Goal: Transaction & Acquisition: Purchase product/service

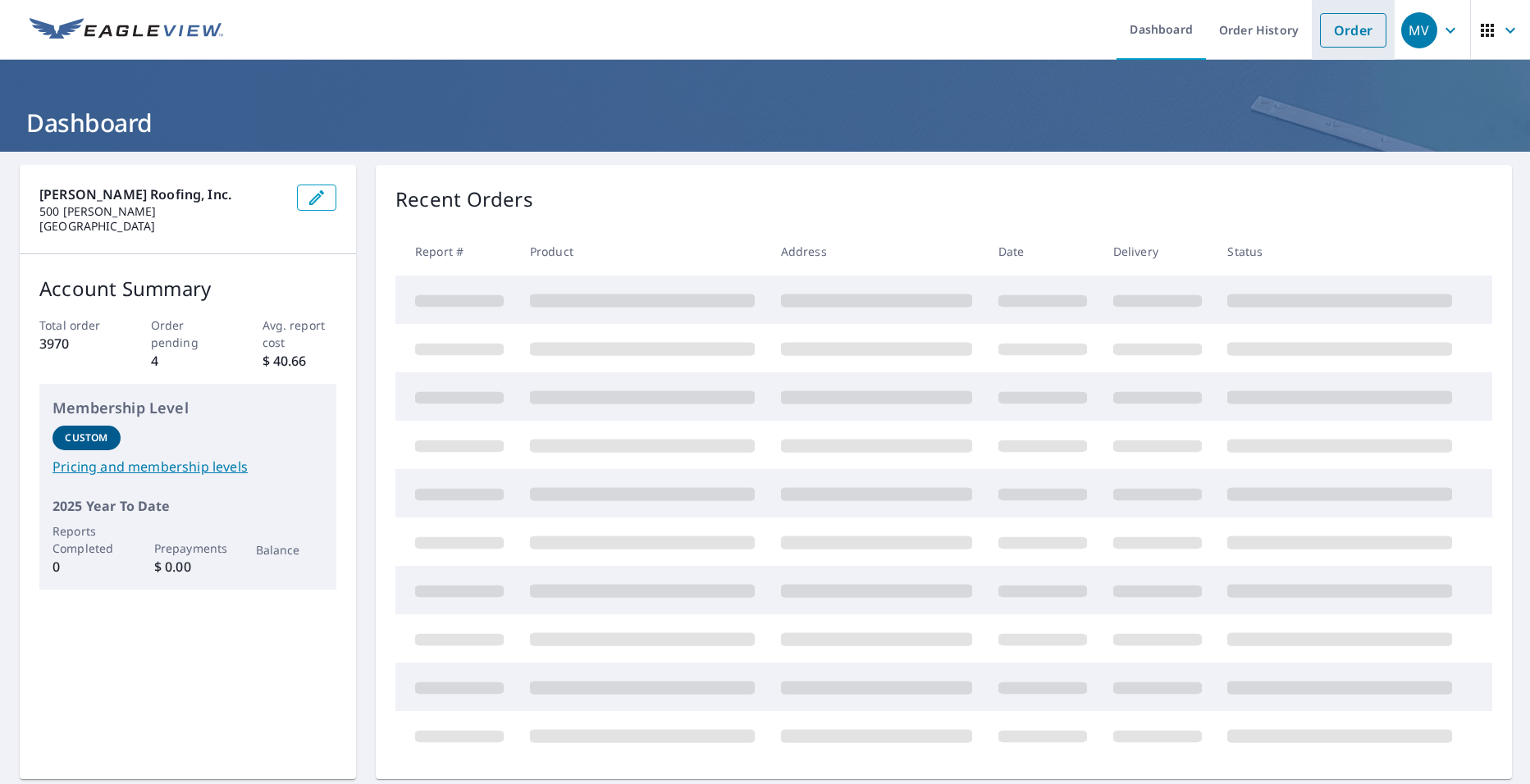
click at [1360, 27] on link "Order" at bounding box center [1353, 30] width 67 height 35
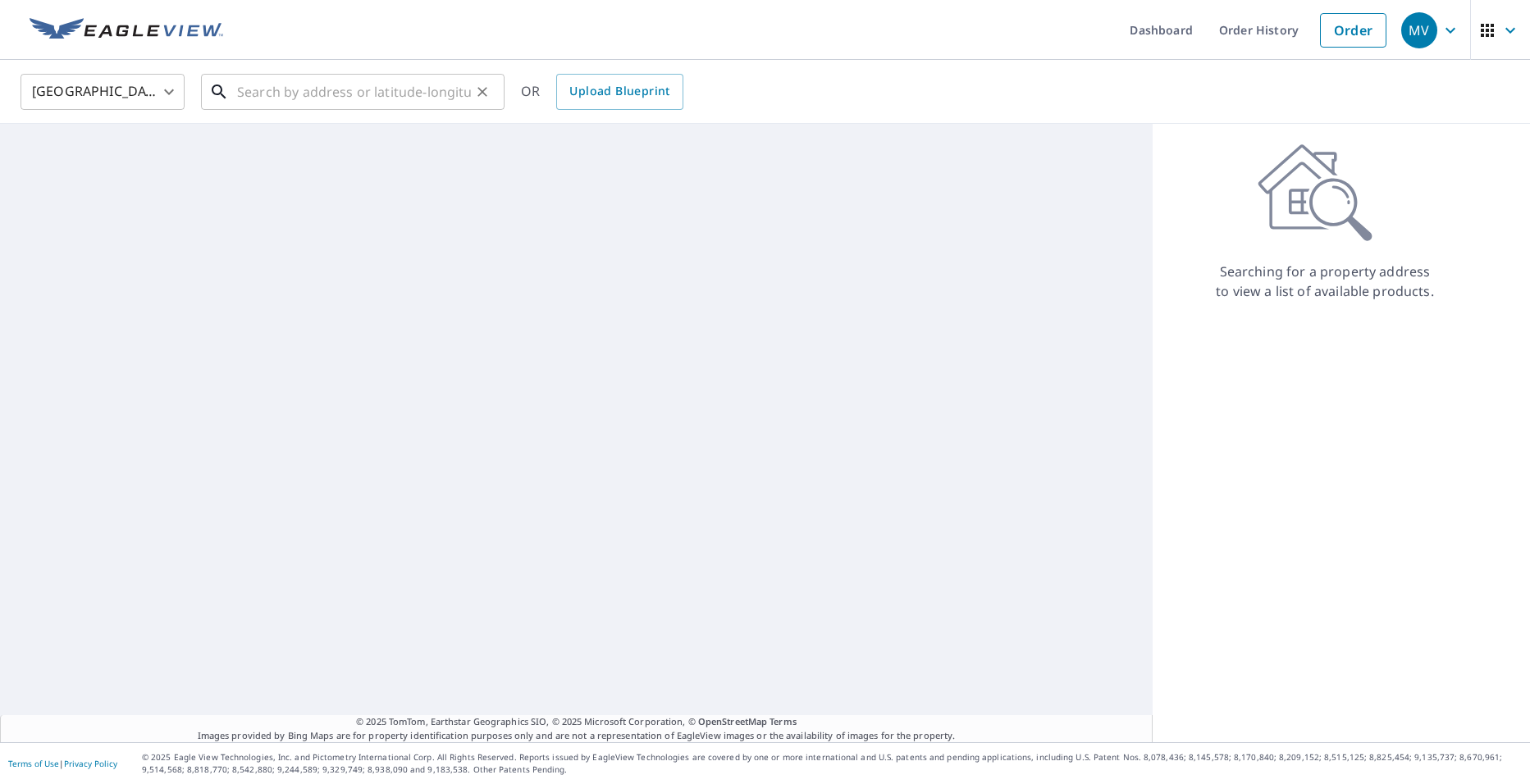
click at [305, 106] on input "text" at bounding box center [354, 92] width 233 height 46
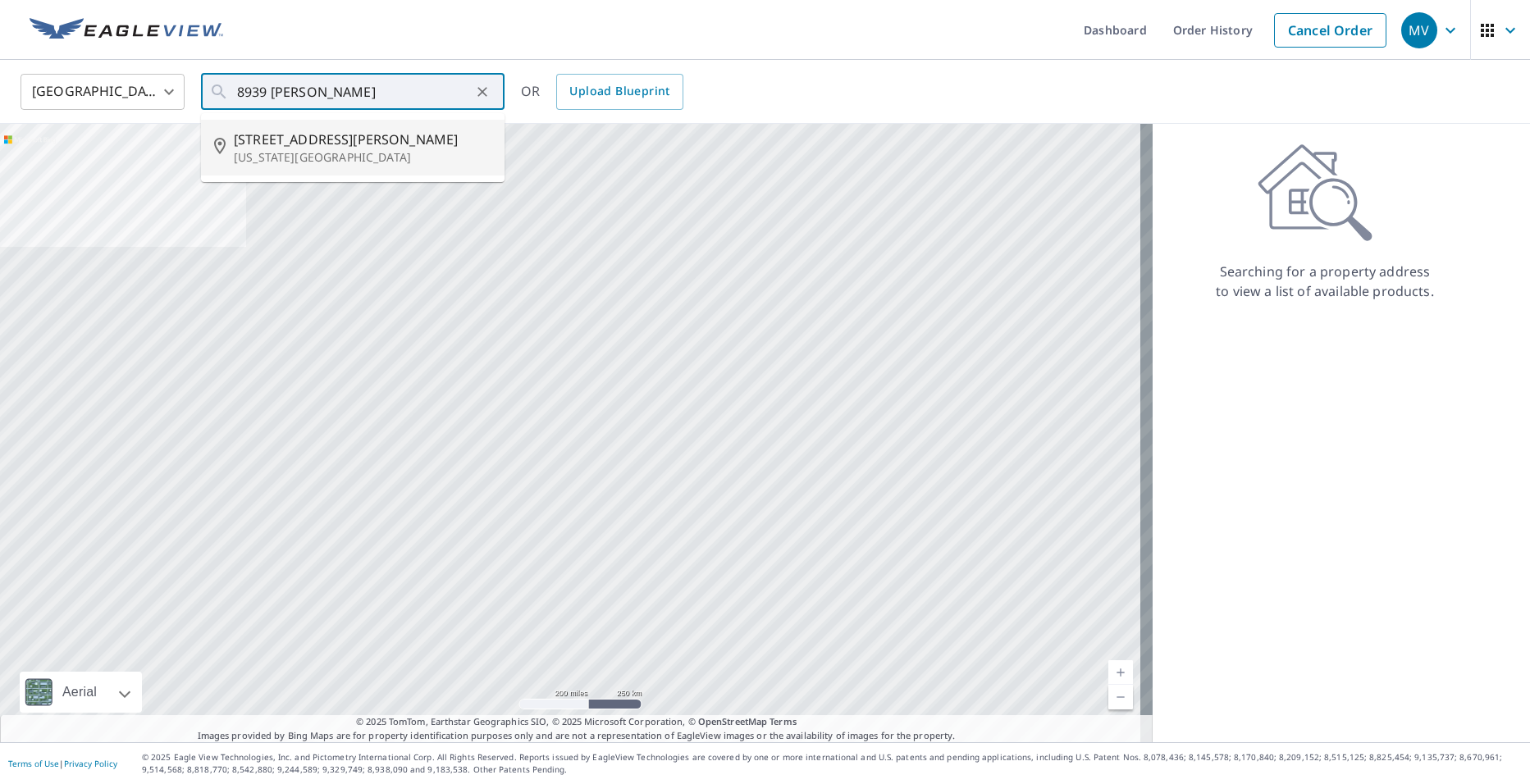
type input "[STREET_ADDRESS][PERSON_NAME][US_STATE]"
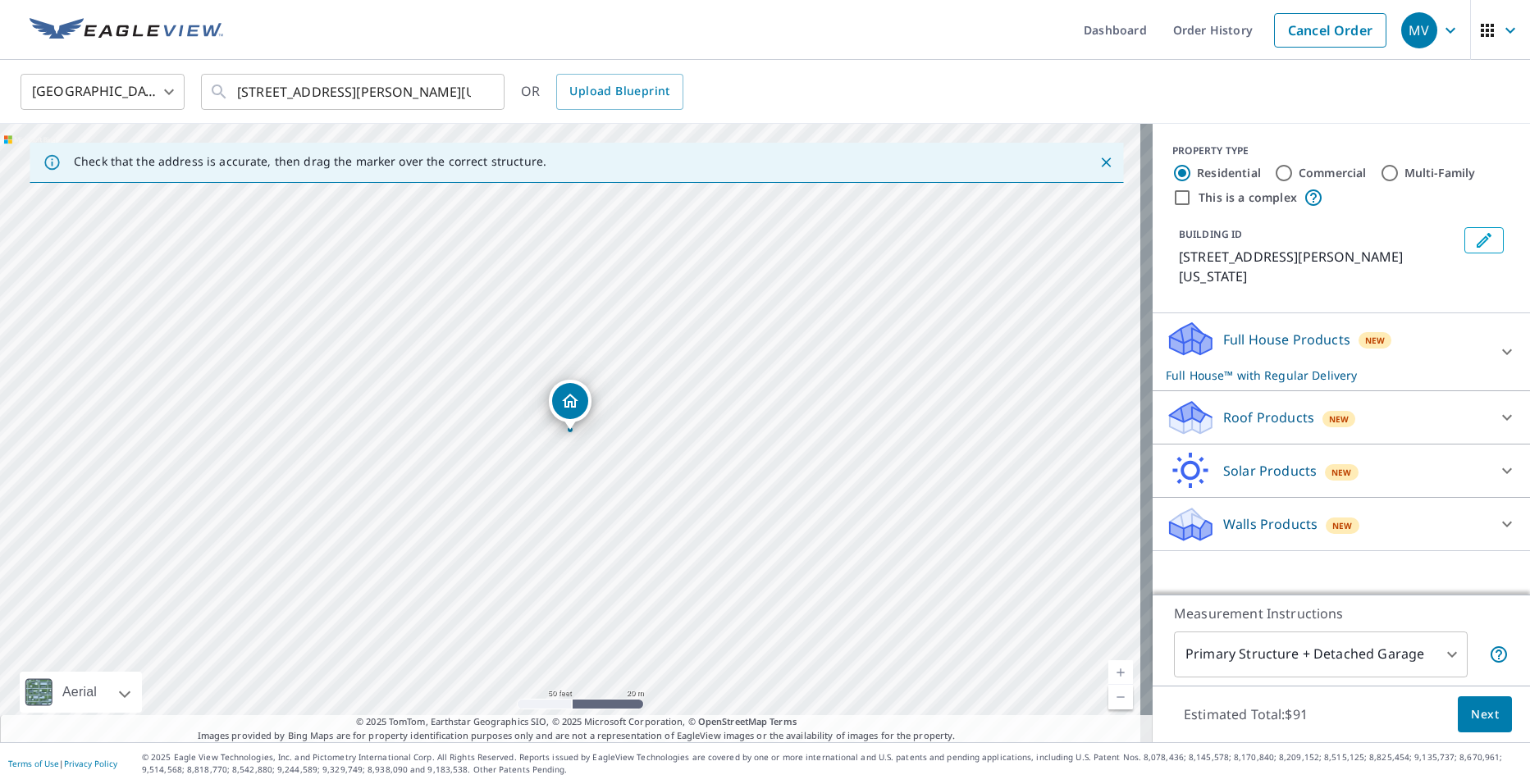
click at [1236, 407] on p "Roof Products" at bounding box center [1268, 417] width 91 height 20
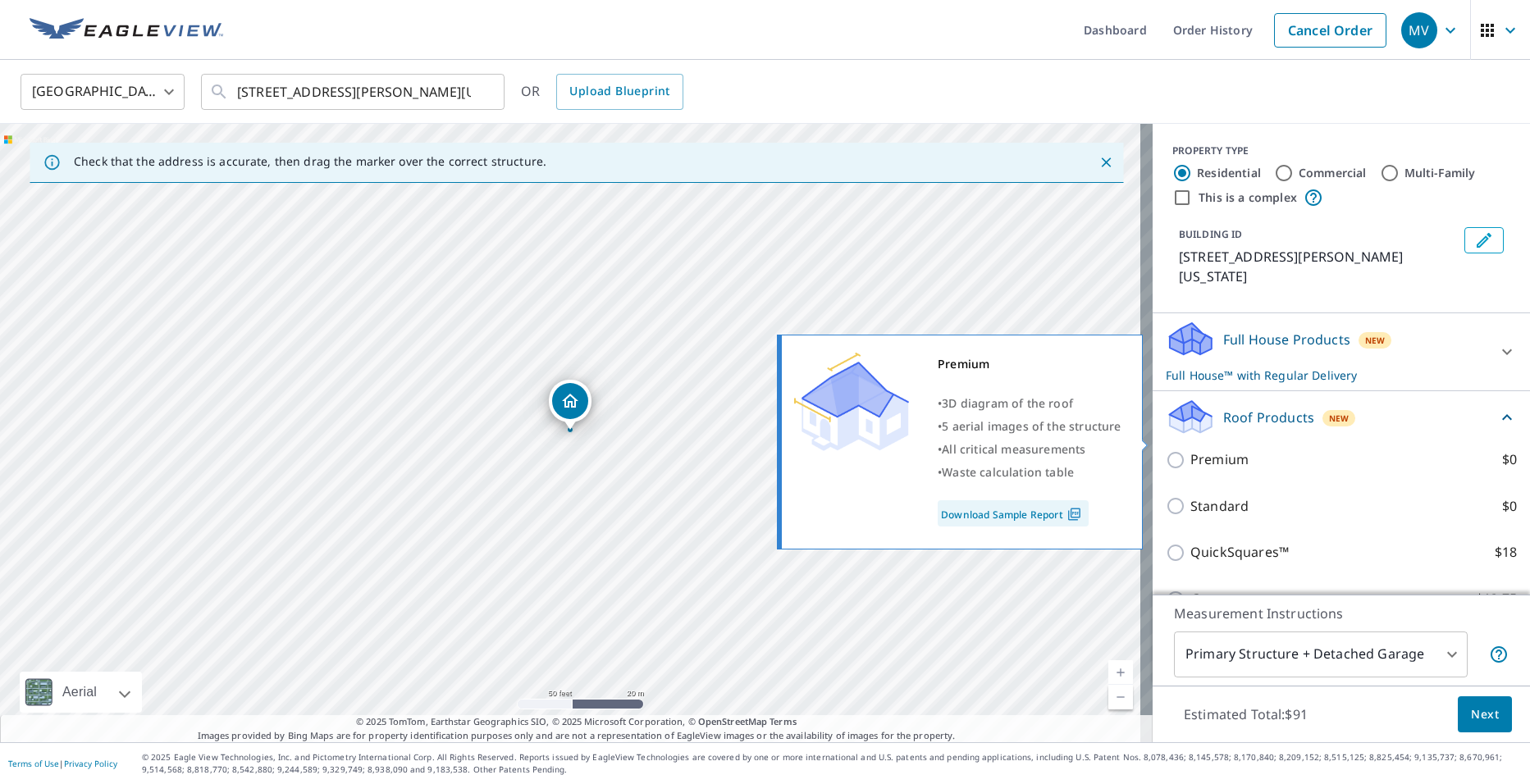
click at [1225, 449] on p "Premium" at bounding box center [1219, 459] width 58 height 20
click at [1190, 450] on input "Premium $0" at bounding box center [1178, 460] width 25 height 20
checkbox input "true"
checkbox input "false"
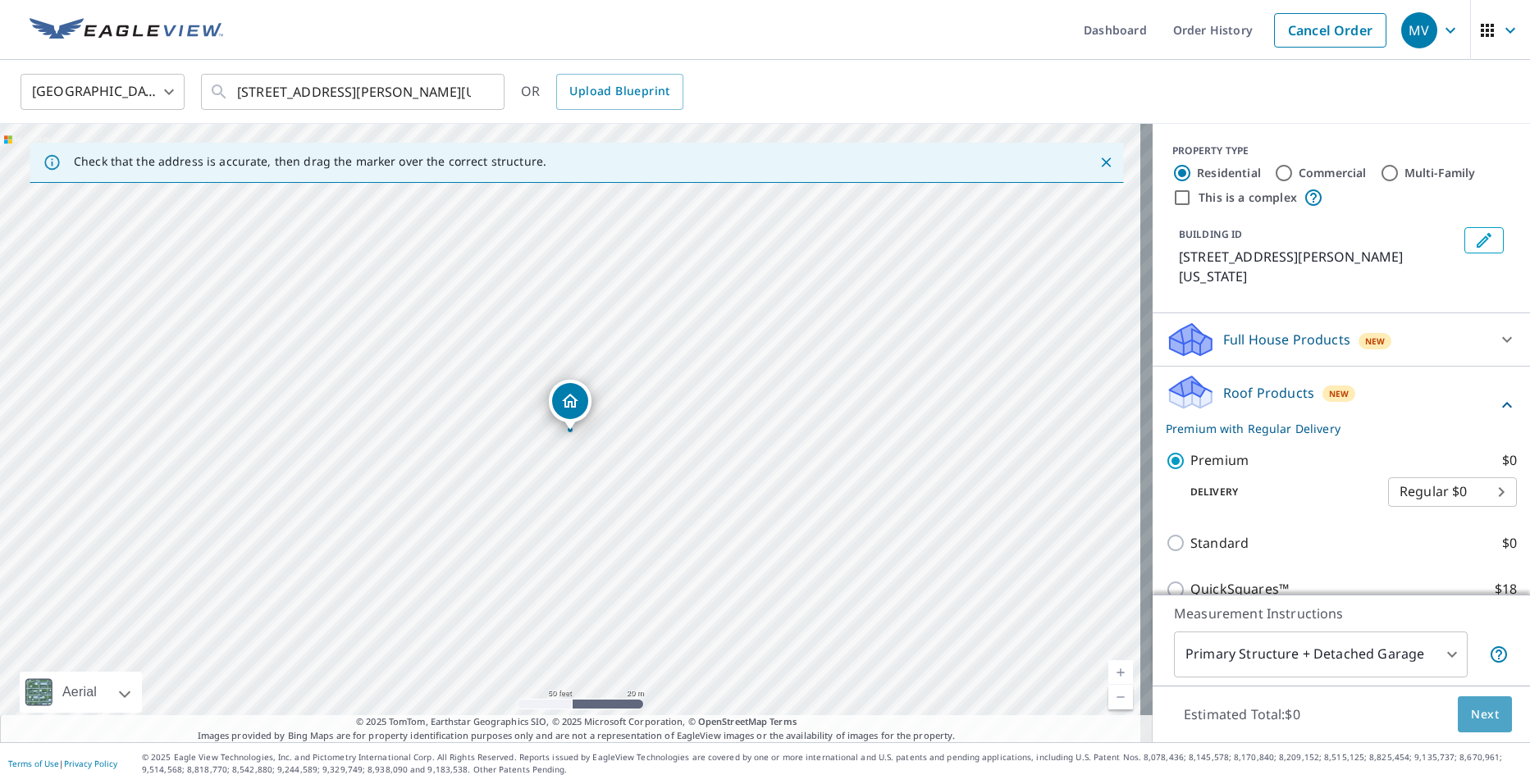
click at [1471, 716] on span "Next" at bounding box center [1484, 715] width 28 height 20
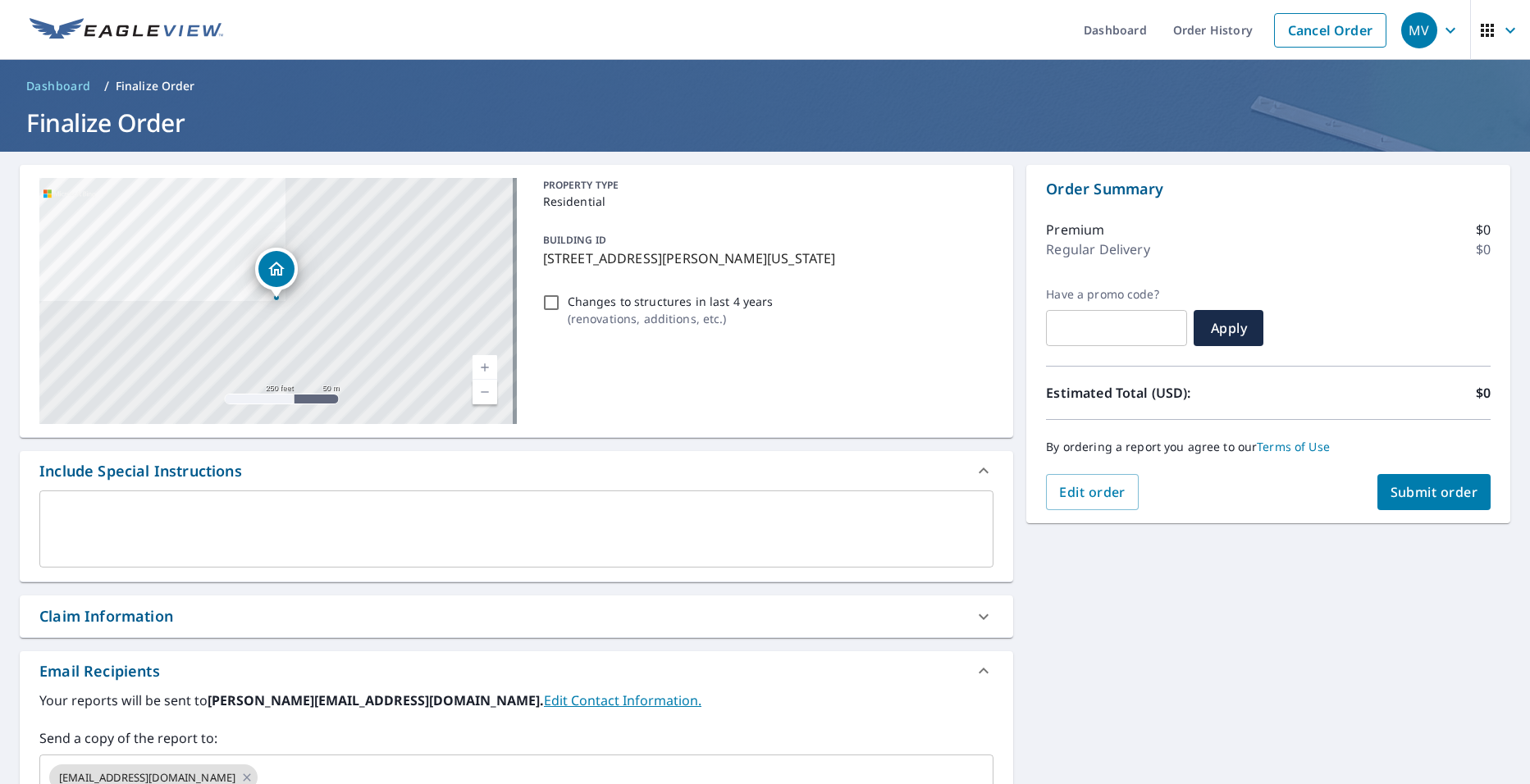
click at [1387, 475] on button "Submit order" at bounding box center [1434, 492] width 114 height 37
checkbox input "true"
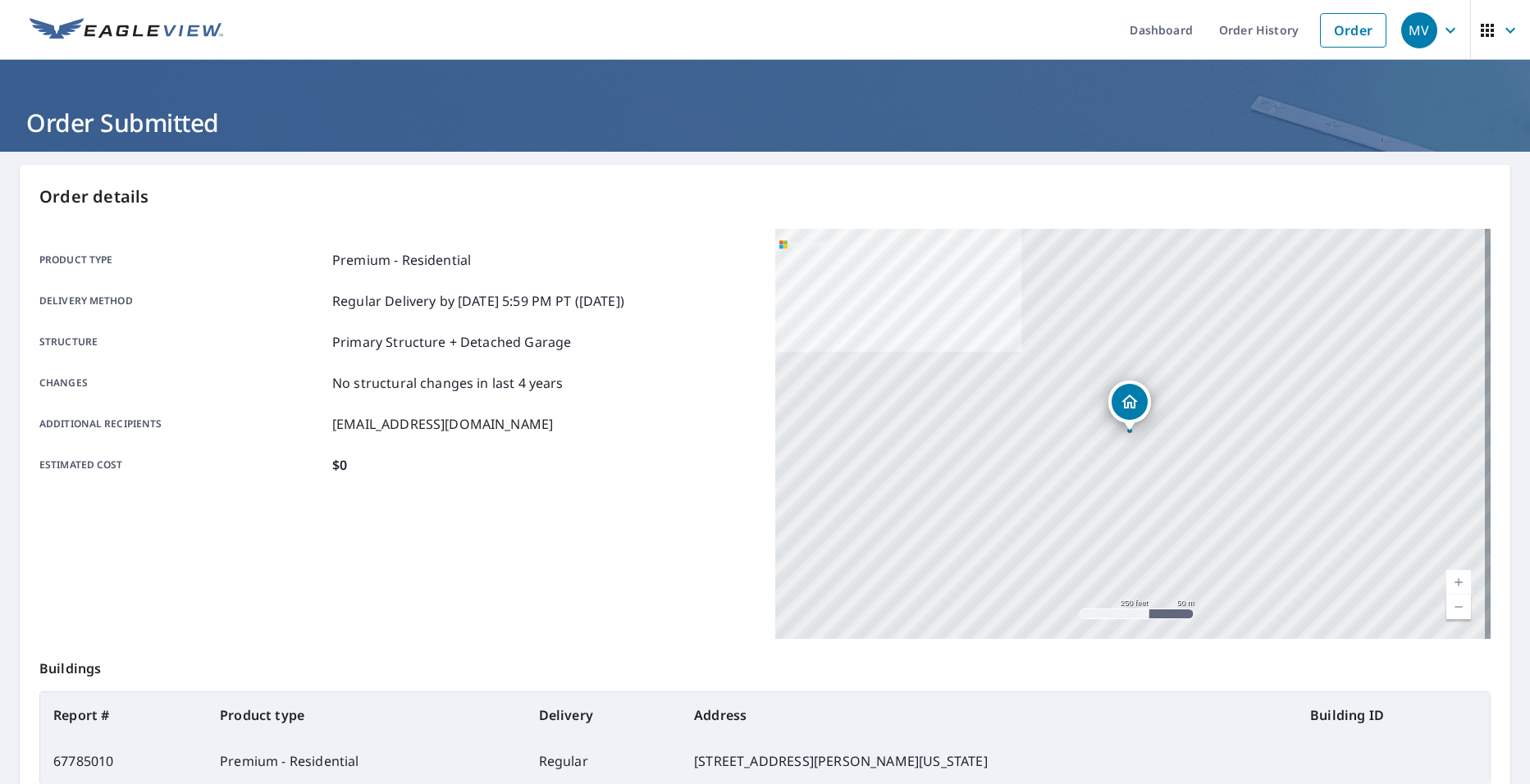
scroll to position [181, 0]
